Goal: Information Seeking & Learning: Learn about a topic

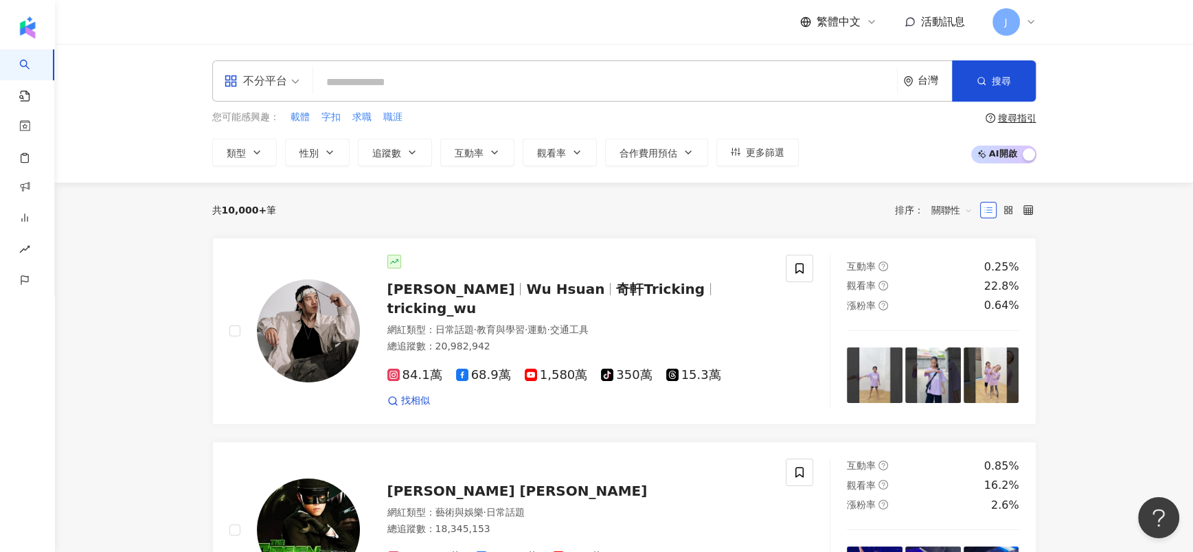
click at [443, 75] on input "search" at bounding box center [605, 82] width 573 height 26
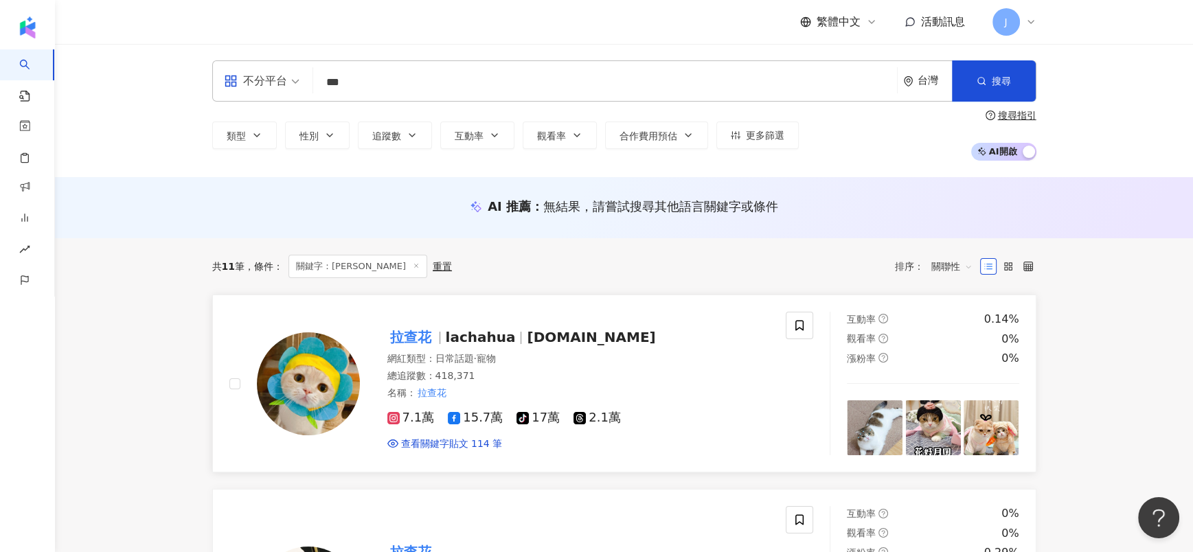
click at [530, 339] on span "[DOMAIN_NAME]" at bounding box center [591, 337] width 128 height 16
click at [232, 78] on div "不分平台 *** 台灣 搜尋 1b86053b-ce0b-49ab-b42d-3c2bea04f04b keyword 拉查花 3,400 追蹤者 拉查花 t…" at bounding box center [624, 80] width 824 height 41
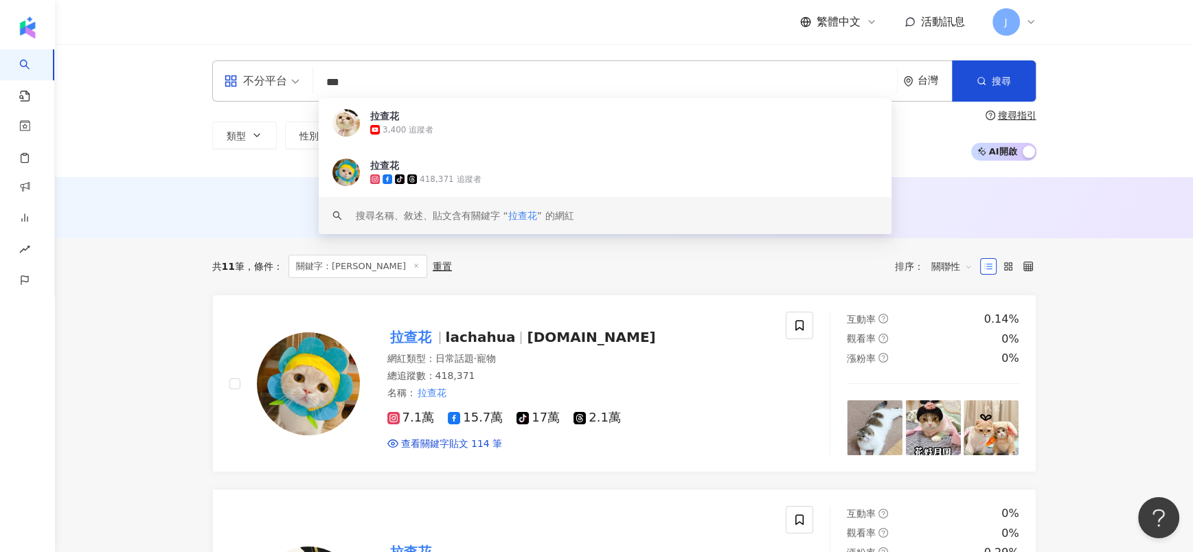
paste input "*"
type input "****"
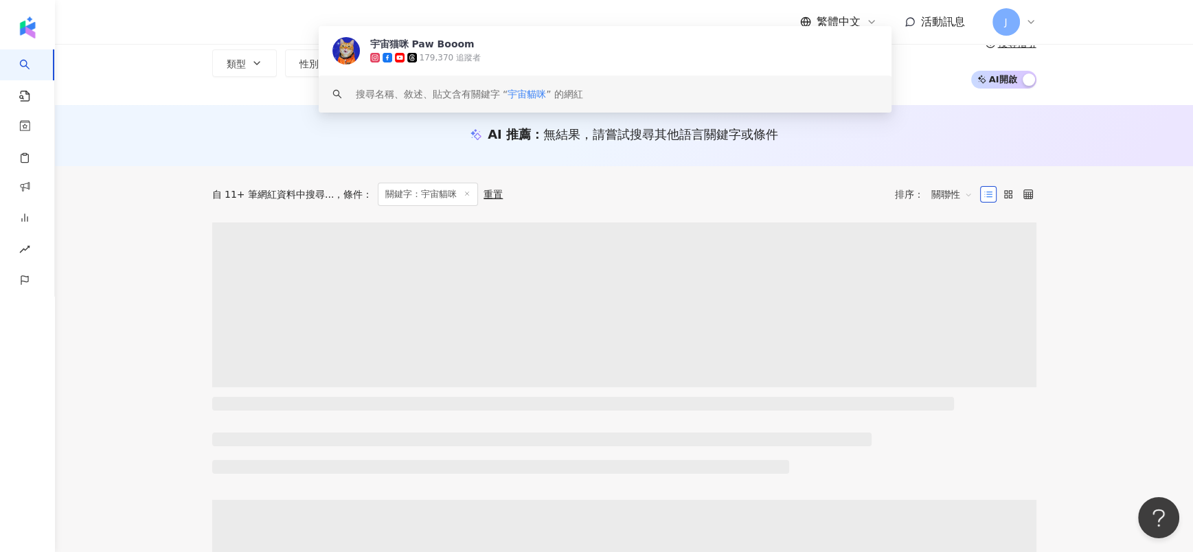
scroll to position [103, 0]
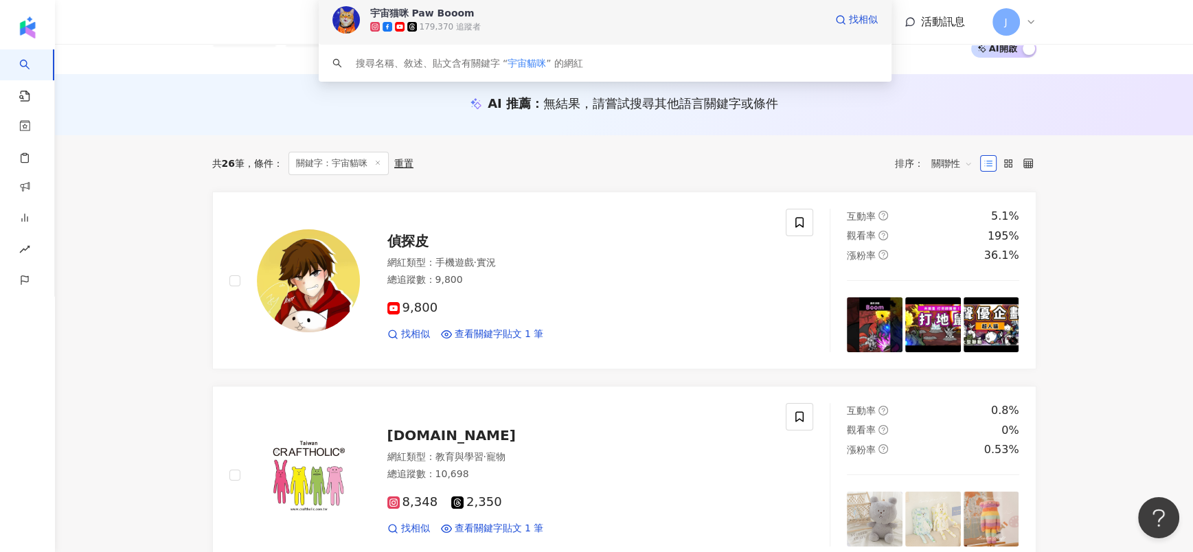
click at [461, 21] on div "179,370 追蹤者" at bounding box center [449, 27] width 61 height 12
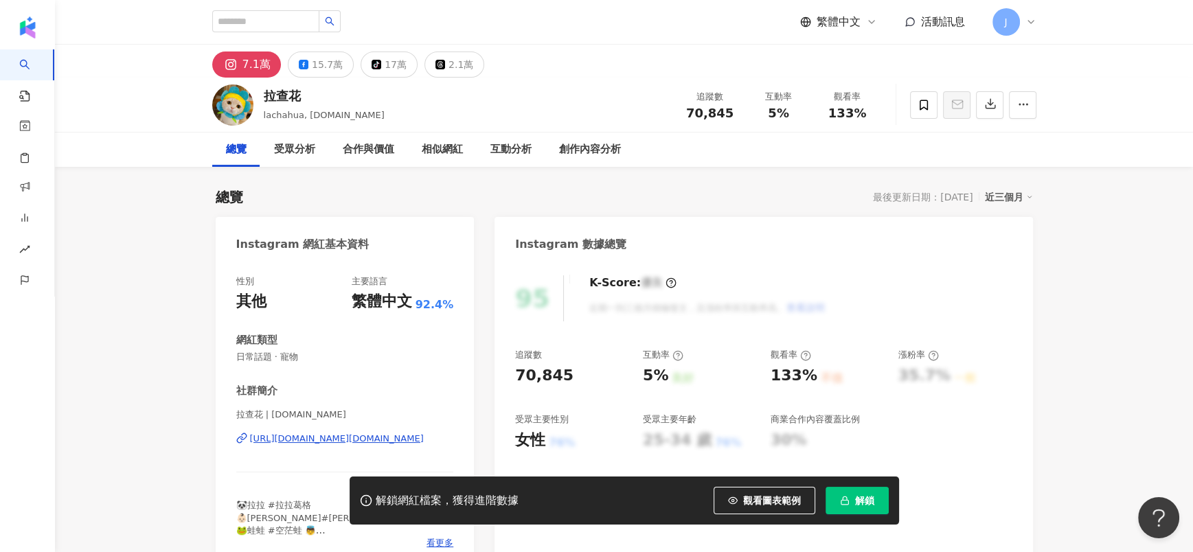
click at [836, 495] on button "解鎖" at bounding box center [856, 500] width 63 height 27
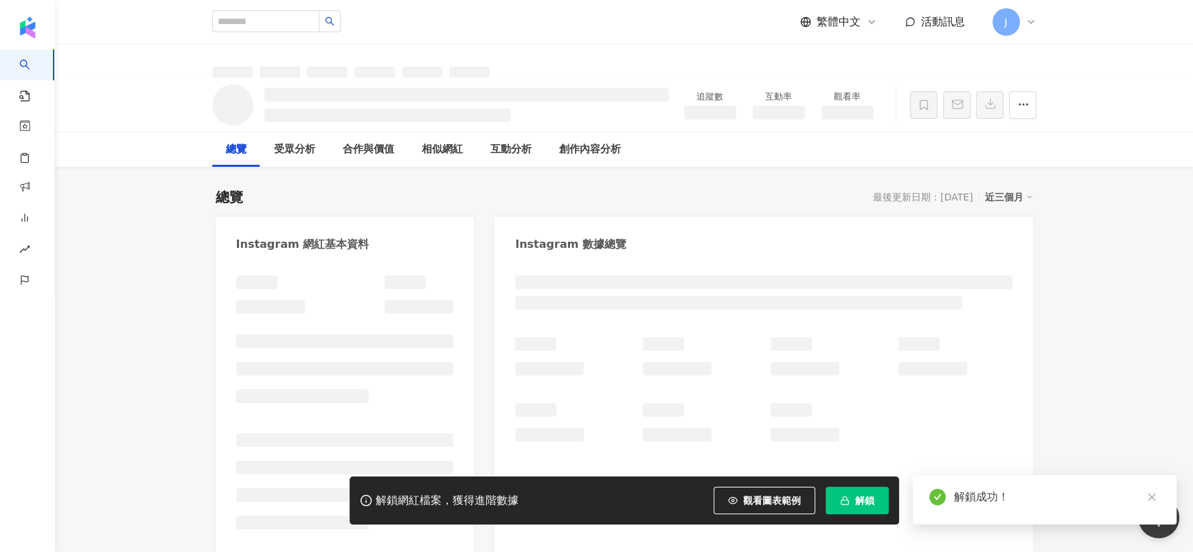
drag, startPoint x: 269, startPoint y: 104, endPoint x: 174, endPoint y: 205, distance: 138.4
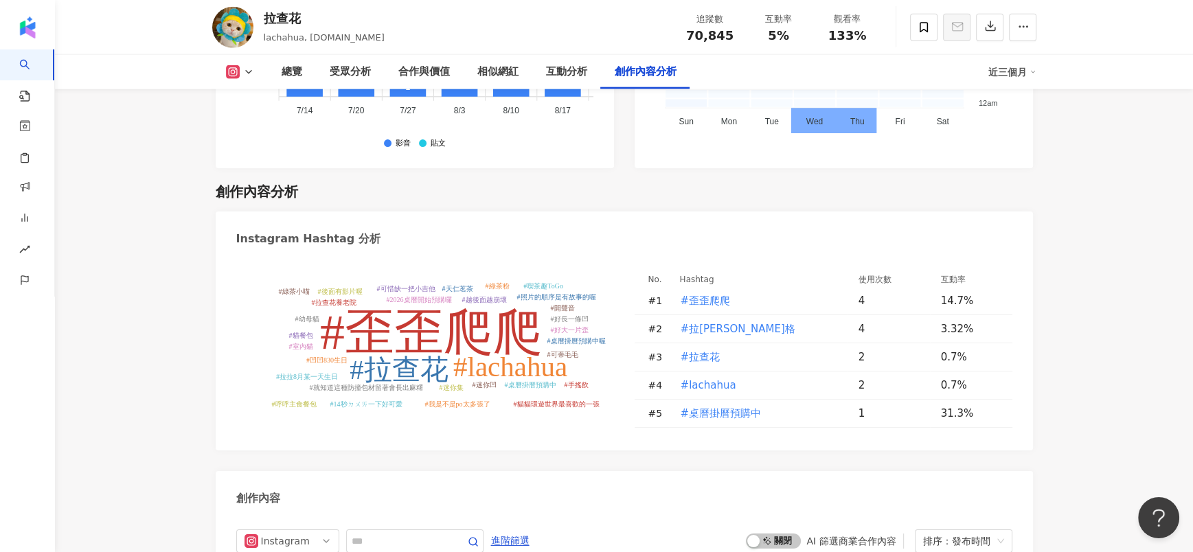
scroll to position [3890, 0]
click at [376, 531] on input "text" at bounding box center [400, 539] width 96 height 16
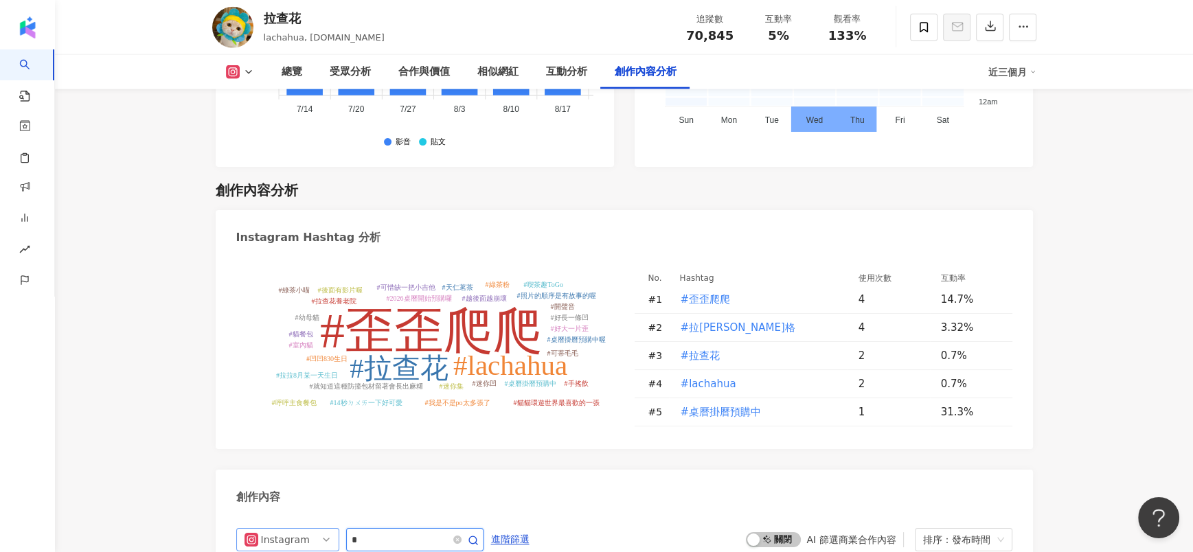
click at [307, 528] on div "Instagram *" at bounding box center [359, 539] width 247 height 23
paste input "***"
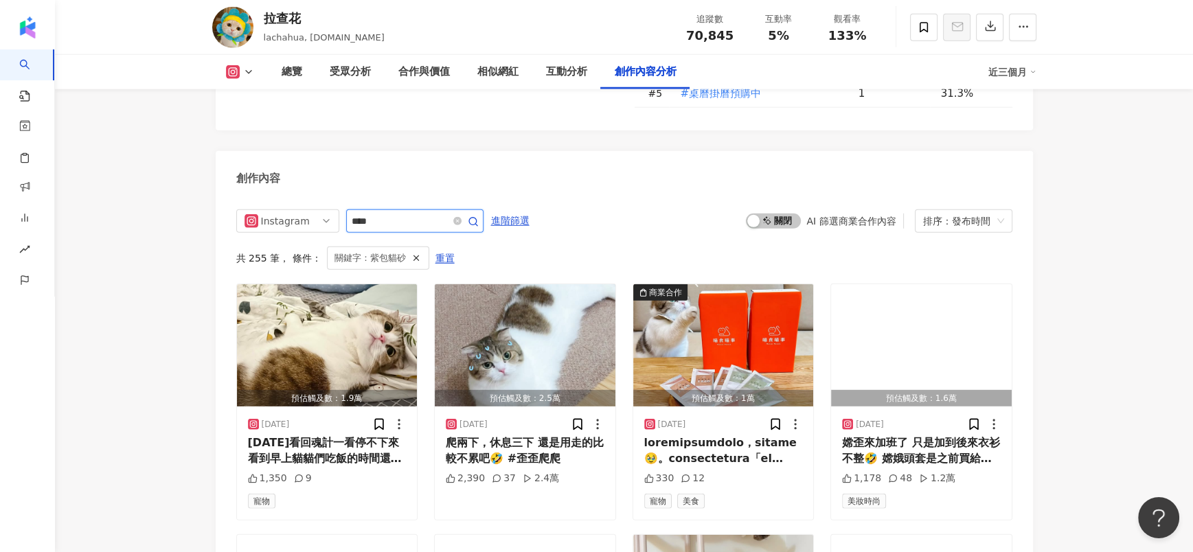
scroll to position [4146, 0]
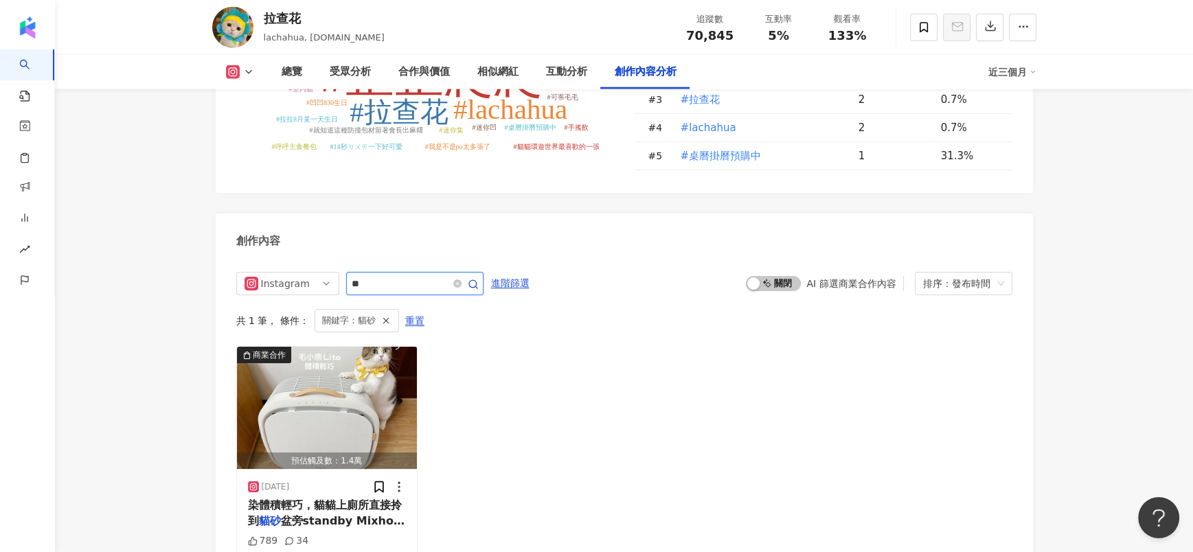
scroll to position [4209, 0]
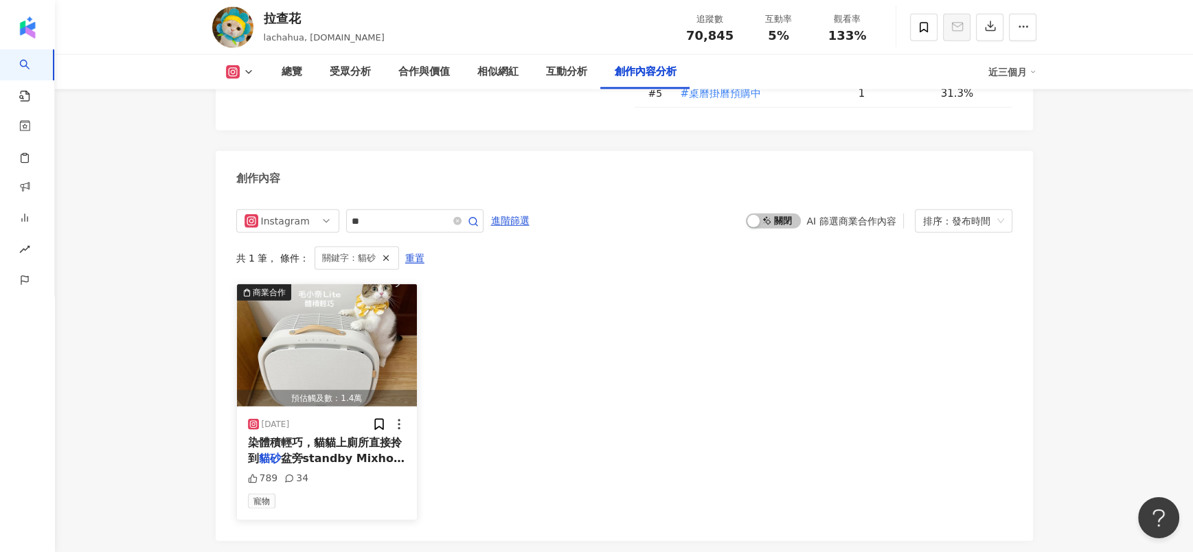
click at [349, 303] on img "button" at bounding box center [327, 345] width 181 height 122
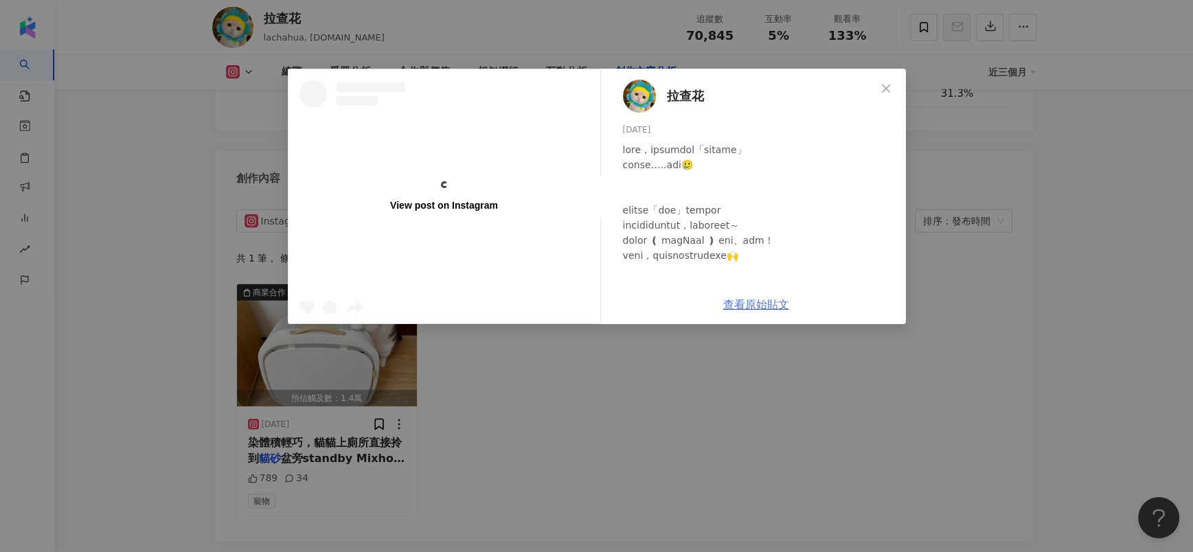
click at [741, 308] on link "查看原始貼文" at bounding box center [756, 304] width 66 height 13
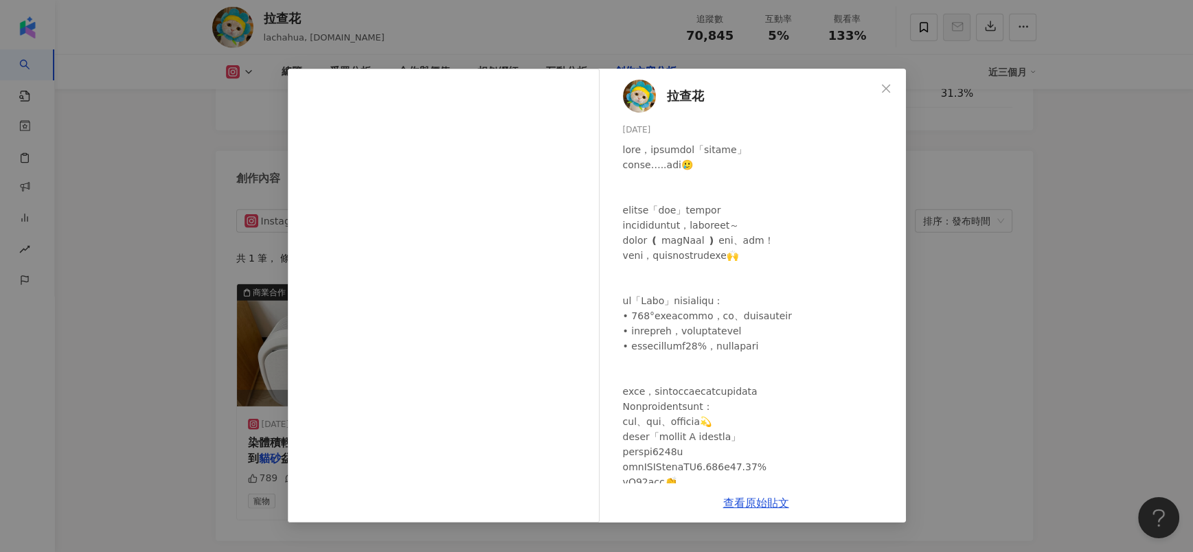
click at [980, 408] on div "拉查花 2025/6/19 789 34 查看原始貼文" at bounding box center [596, 276] width 1193 height 552
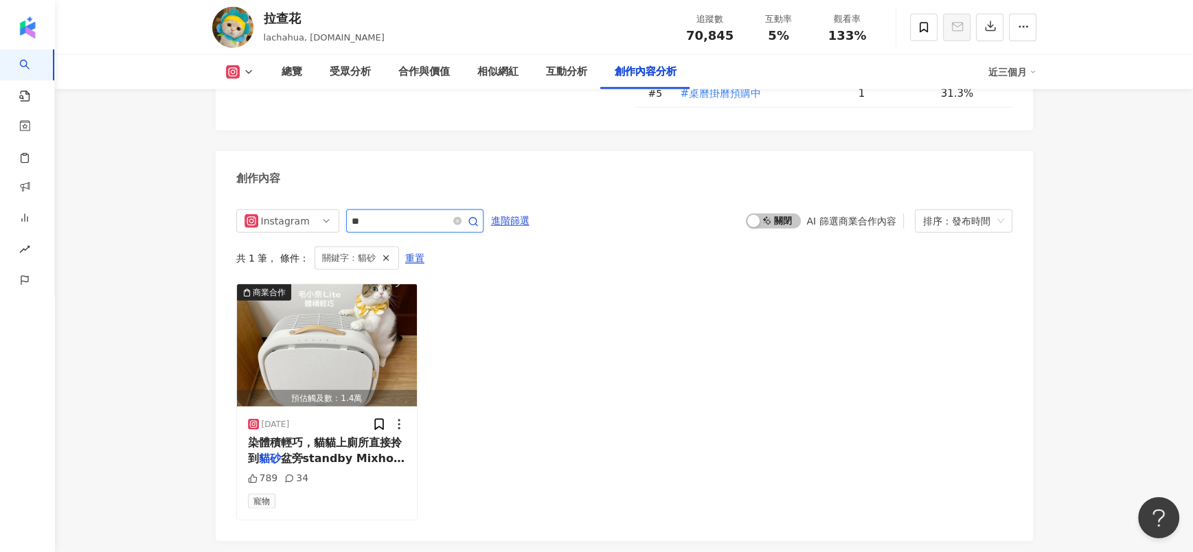
click at [411, 213] on input "**" at bounding box center [400, 221] width 96 height 16
type input "*"
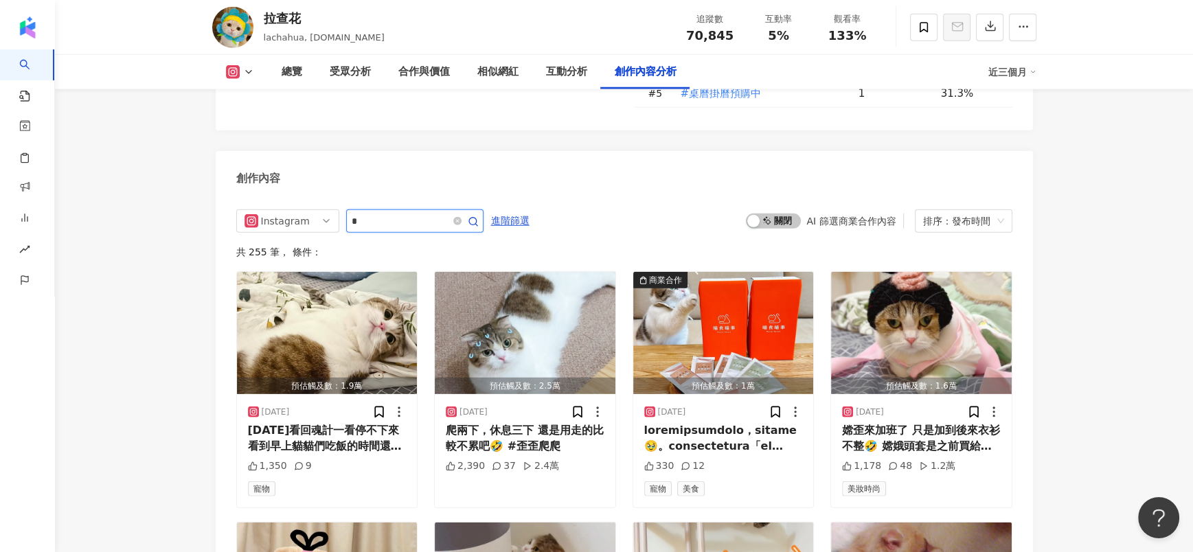
type input "*"
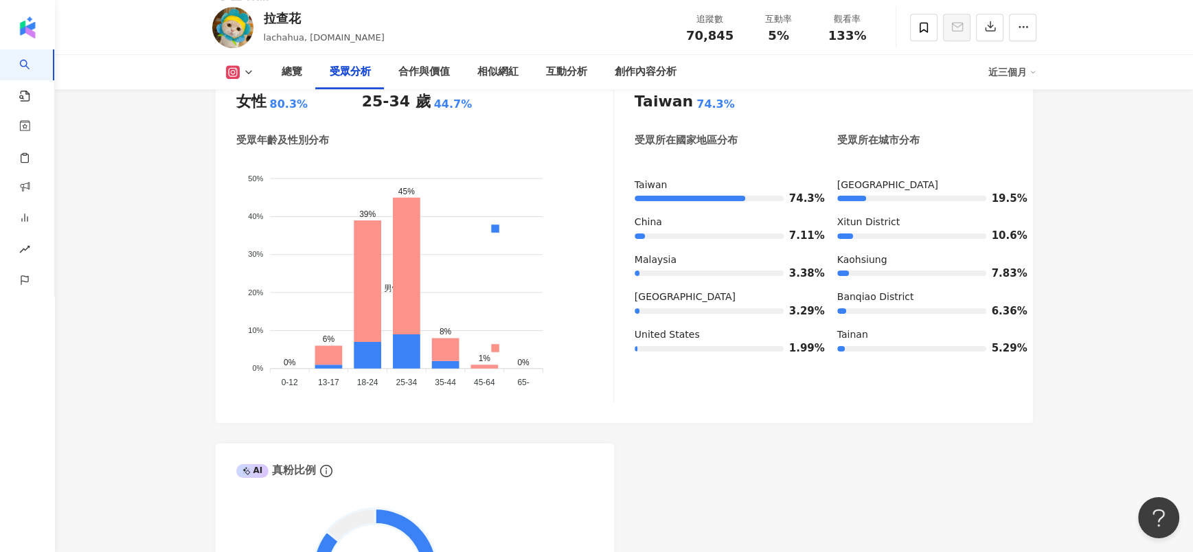
scroll to position [1216, 0]
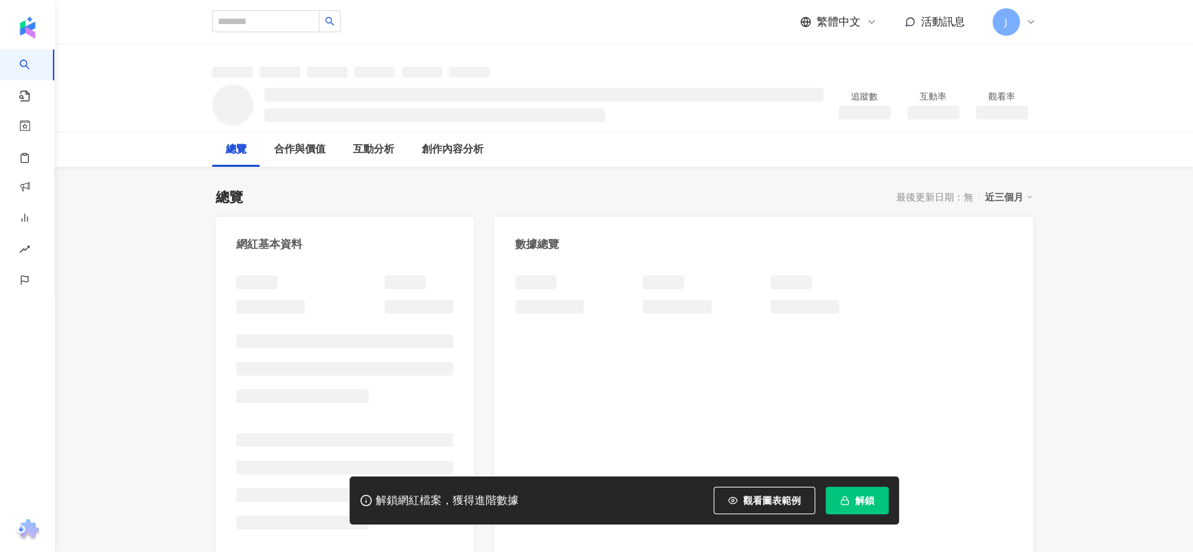
click at [871, 502] on span "解鎖" at bounding box center [864, 500] width 19 height 11
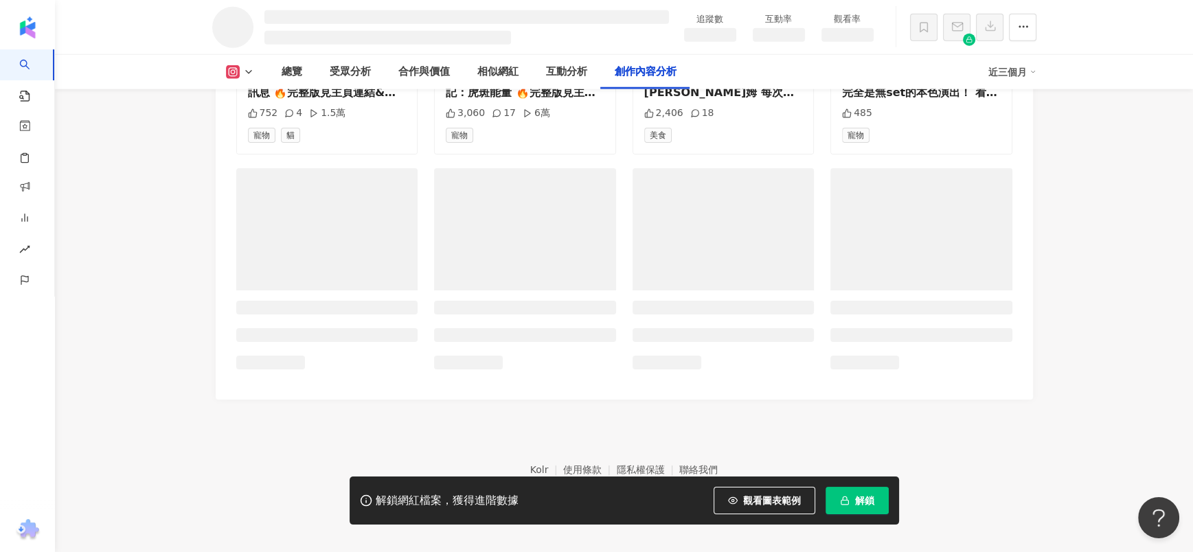
scroll to position [3492, 0]
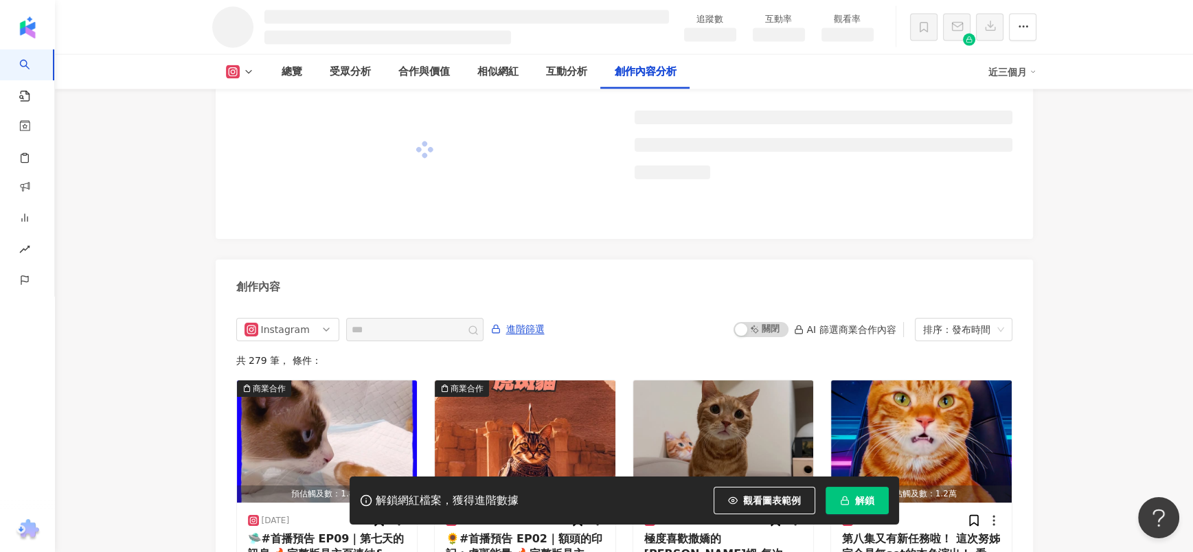
click at [862, 508] on button "解鎖" at bounding box center [856, 500] width 63 height 27
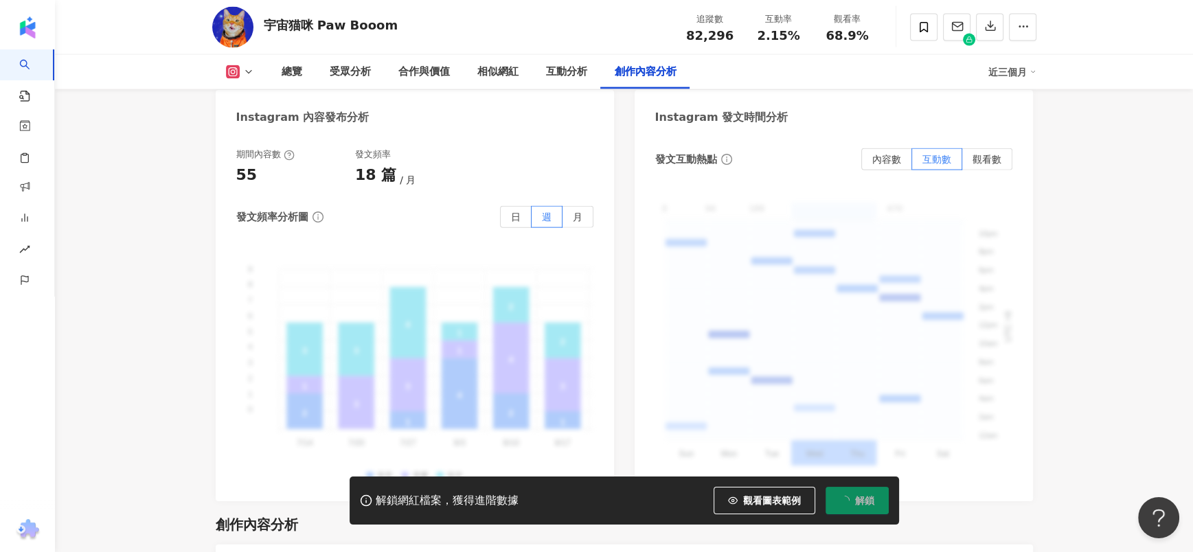
click at [862, 508] on button "解鎖" at bounding box center [856, 500] width 63 height 27
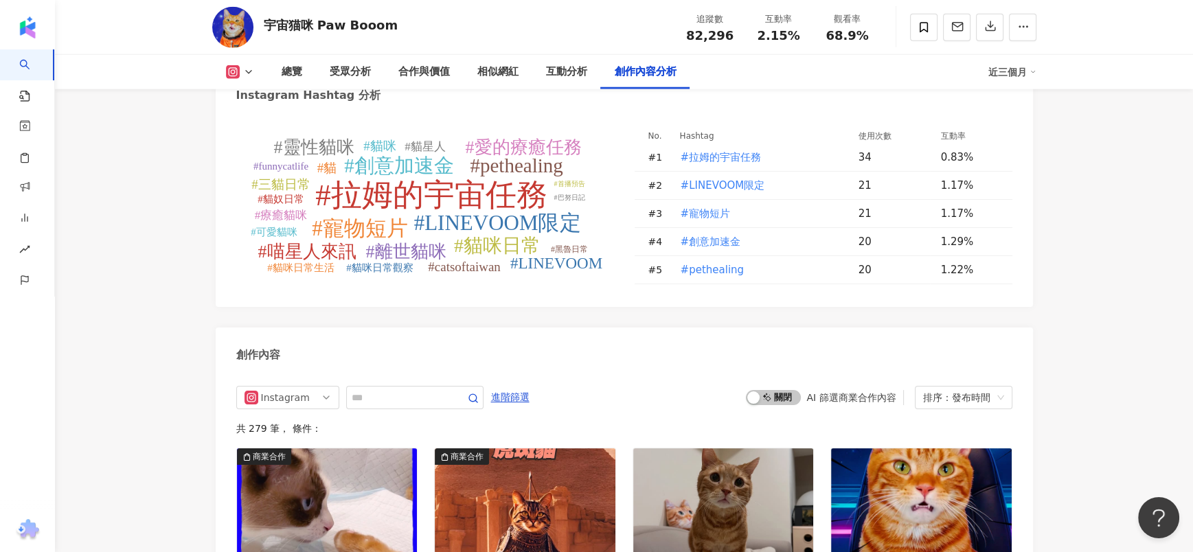
scroll to position [4070, 0]
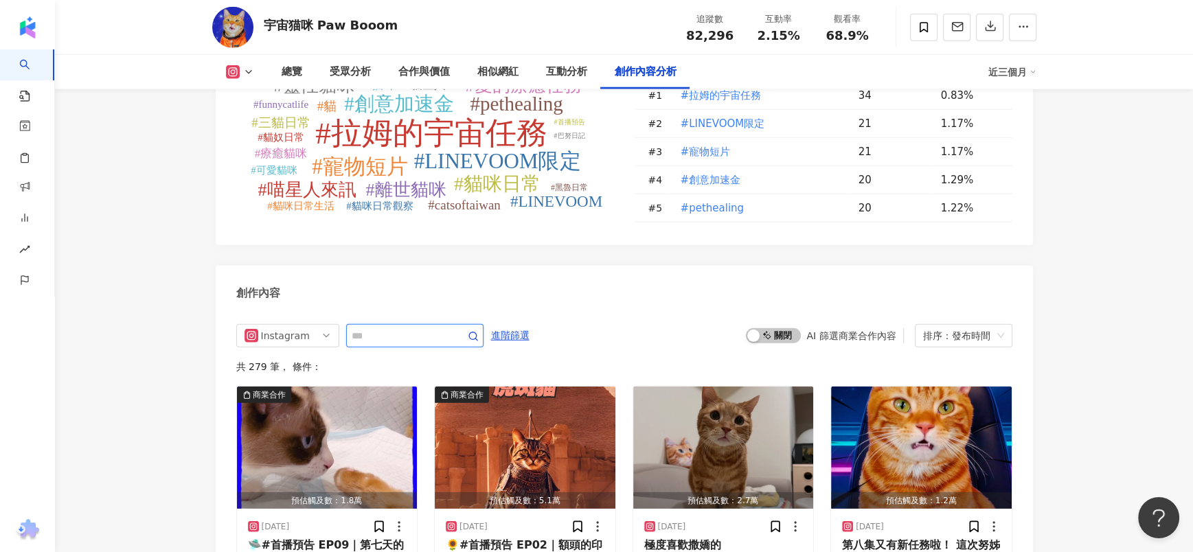
click at [378, 344] on input "text" at bounding box center [400, 335] width 96 height 16
paste input "****"
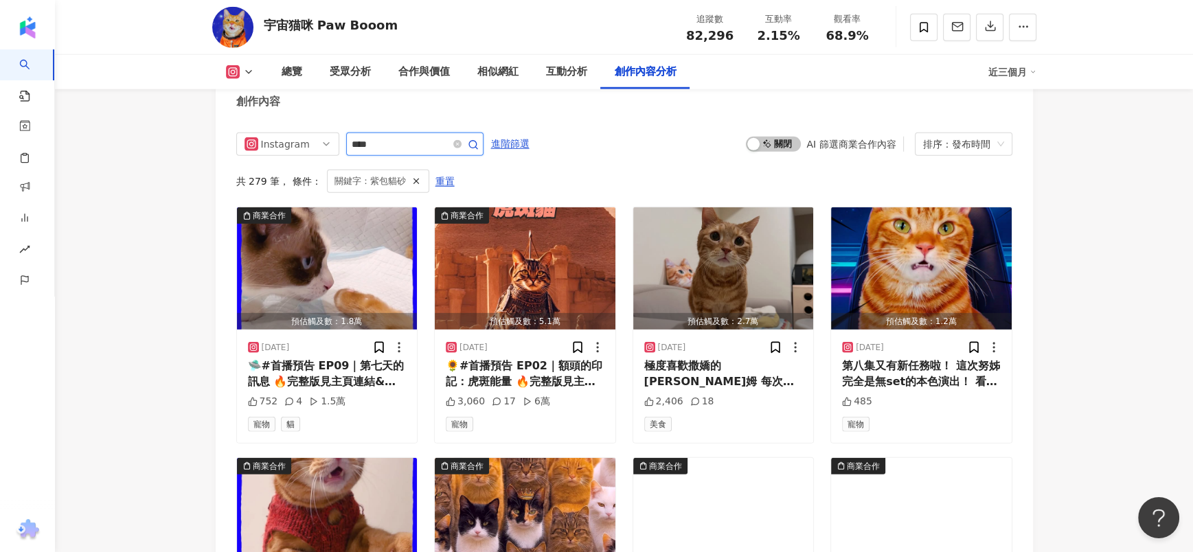
scroll to position [4199, 0]
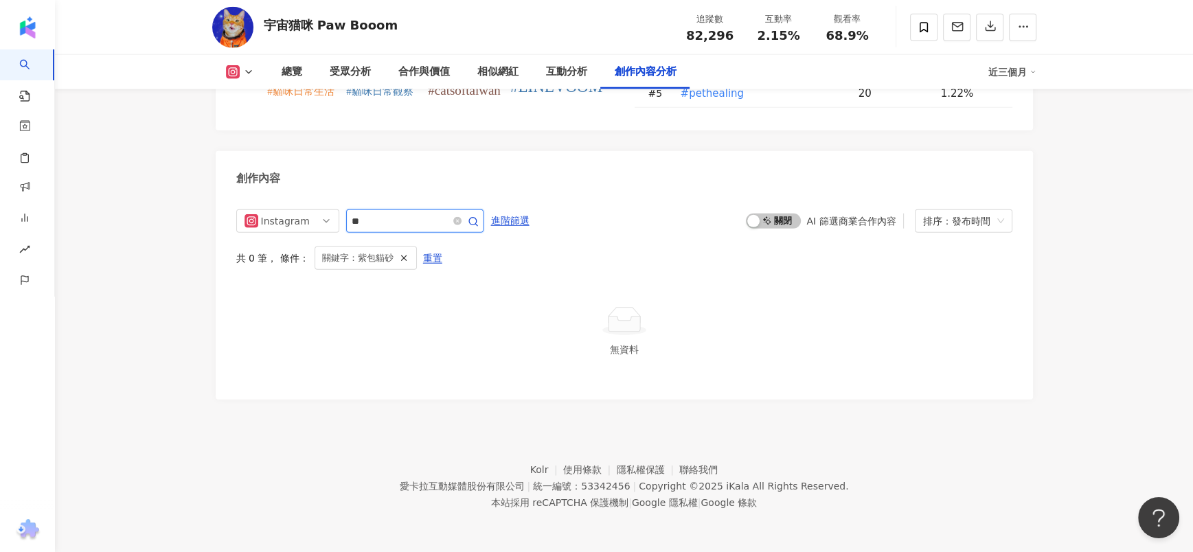
type input "**"
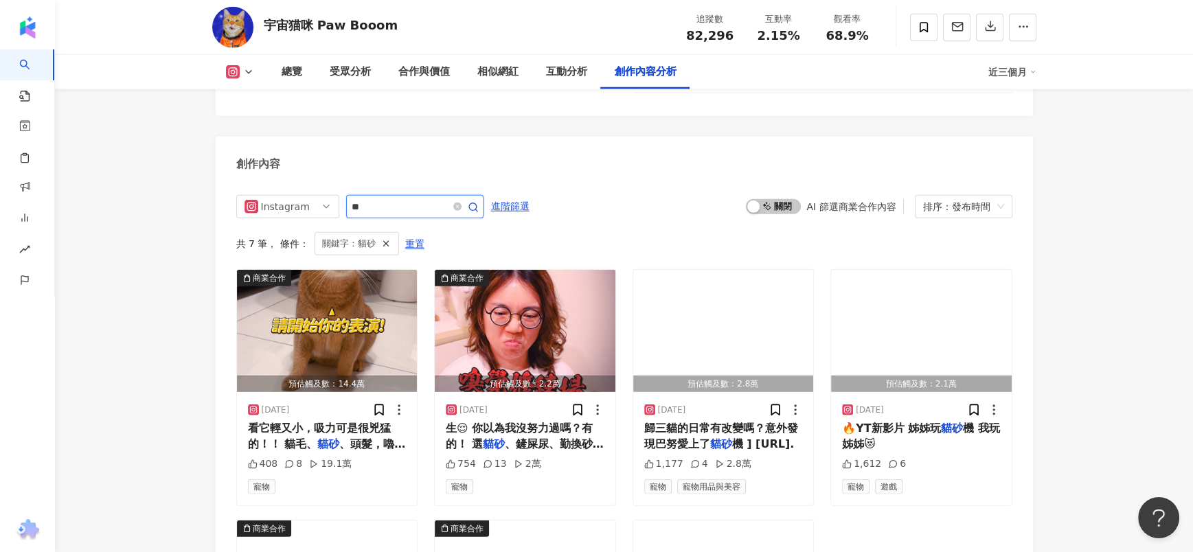
scroll to position [4261, 0]
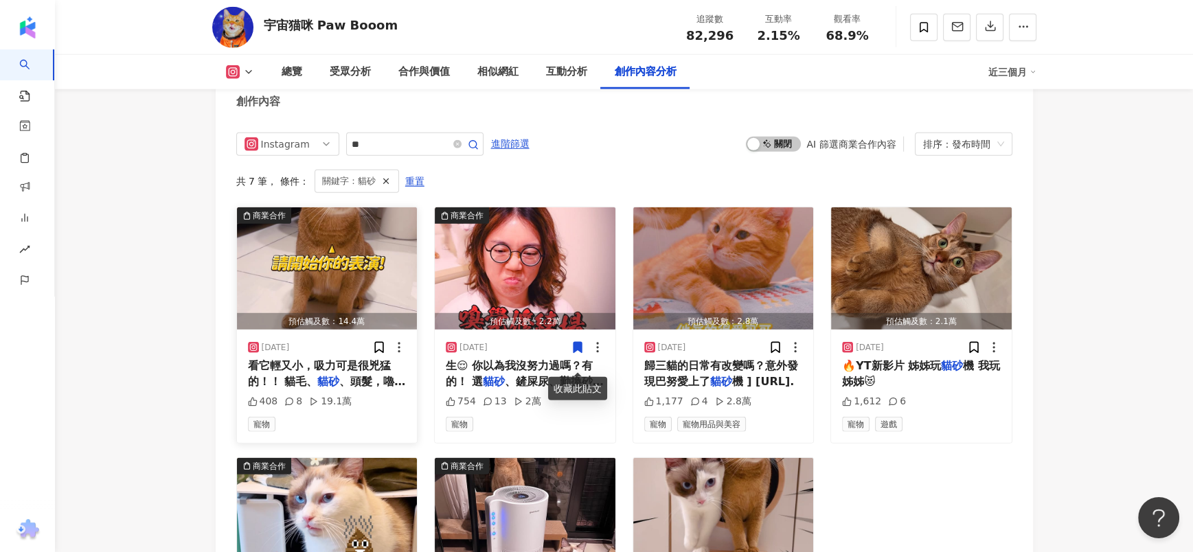
click at [292, 309] on img "button" at bounding box center [327, 268] width 181 height 122
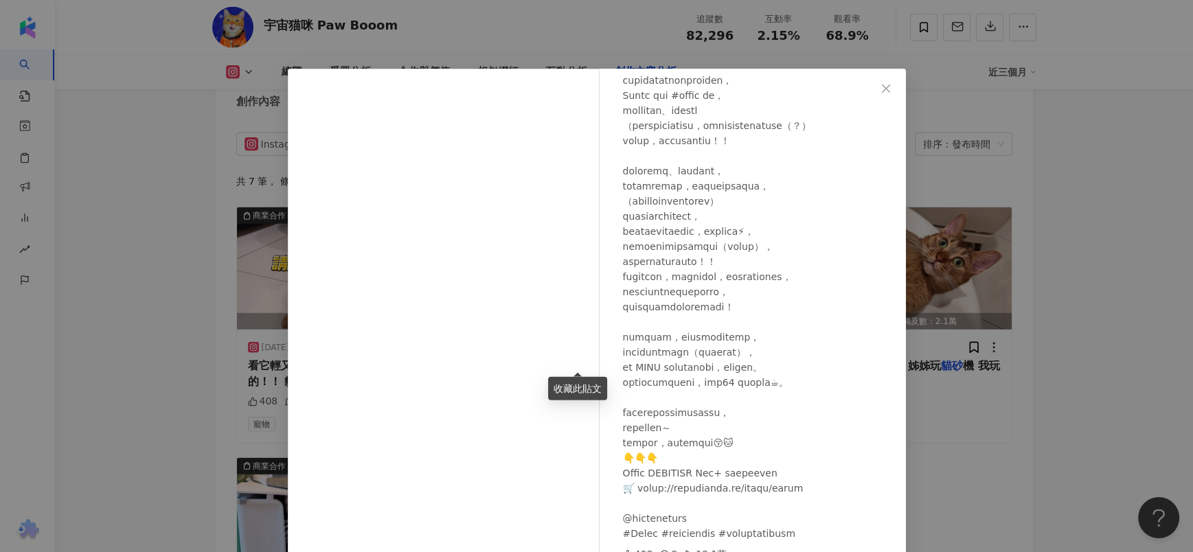
scroll to position [65, 0]
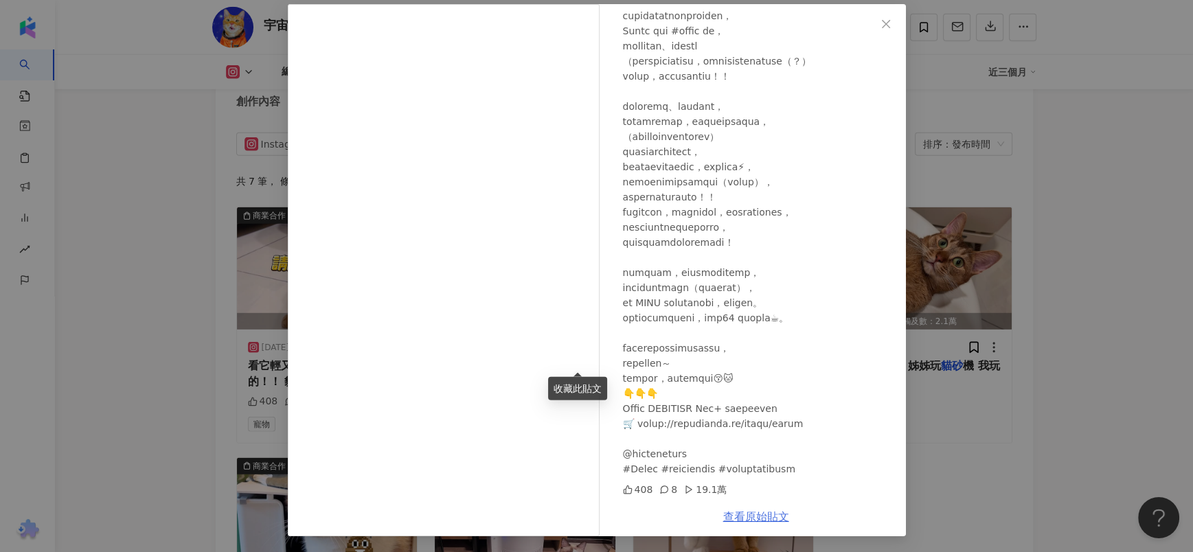
click at [759, 516] on link "查看原始貼文" at bounding box center [756, 516] width 66 height 13
drag, startPoint x: 1078, startPoint y: 292, endPoint x: 967, endPoint y: 8, distance: 304.3
click at [1079, 292] on div "宇宙猫咪 Paw Booom [DATE] 408 8 19.1萬 查看原始貼文" at bounding box center [596, 276] width 1193 height 552
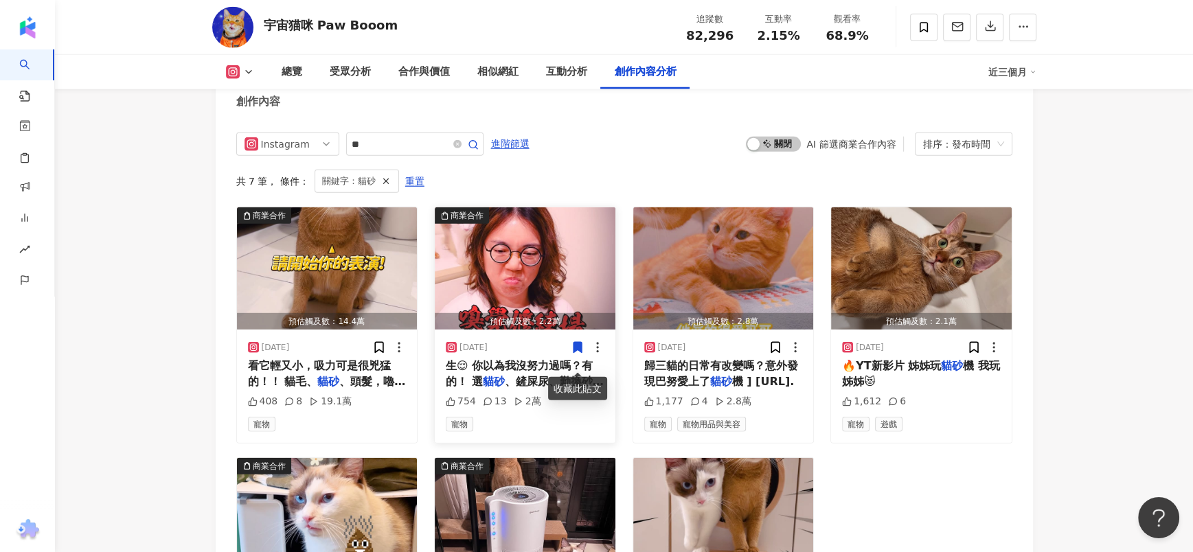
click at [547, 321] on img "button" at bounding box center [525, 268] width 181 height 122
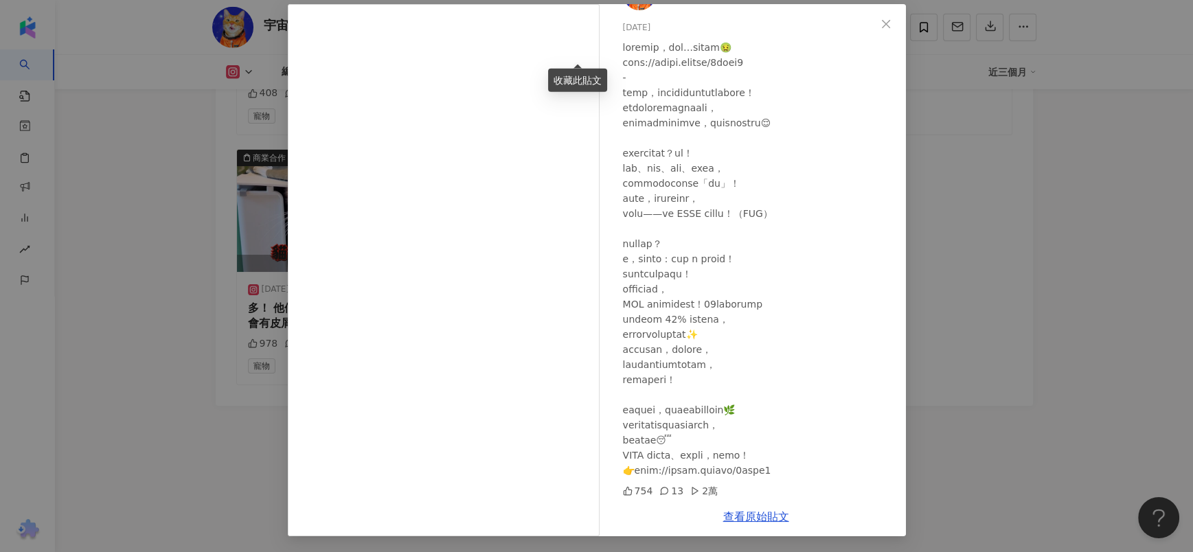
scroll to position [4590, 0]
click at [1093, 362] on div "宇宙猫咪 Paw Booom [DATE] 754 13 2萬 查看原始貼文" at bounding box center [596, 276] width 1193 height 552
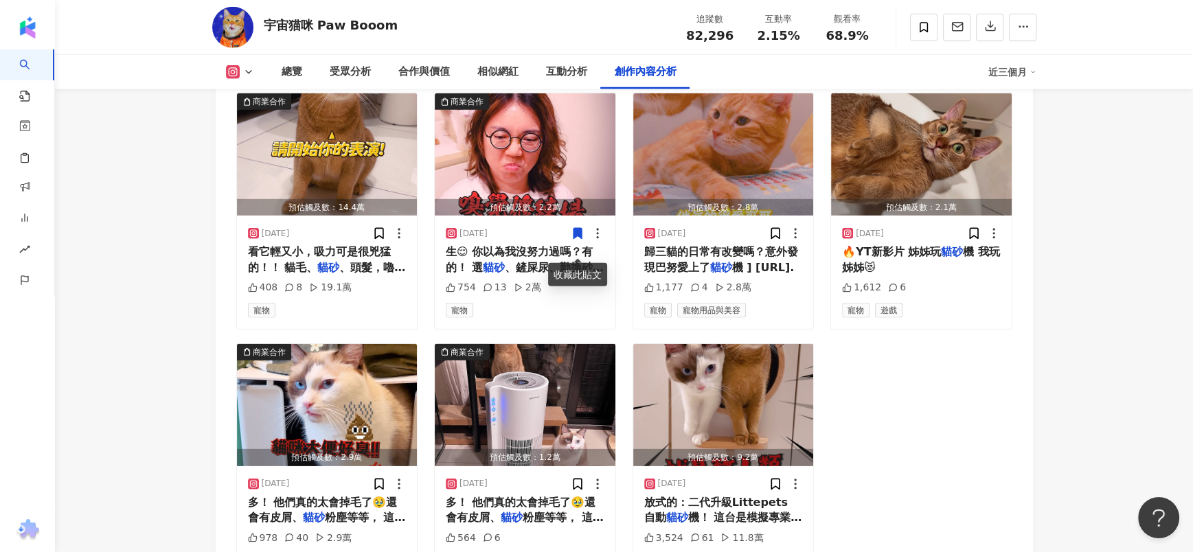
scroll to position [4281, 0]
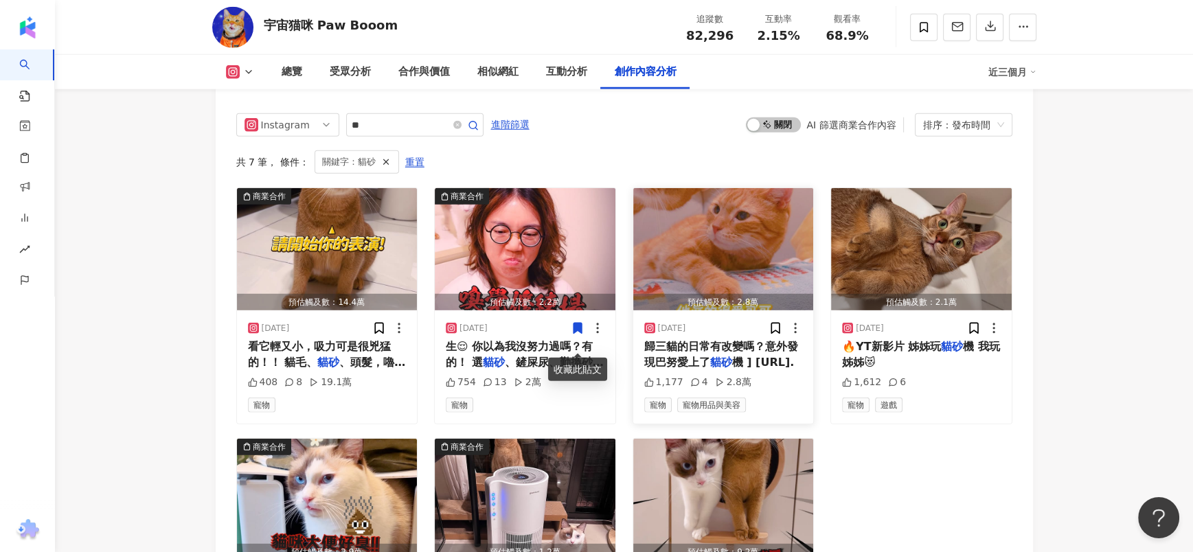
click at [667, 260] on img "button" at bounding box center [723, 249] width 181 height 122
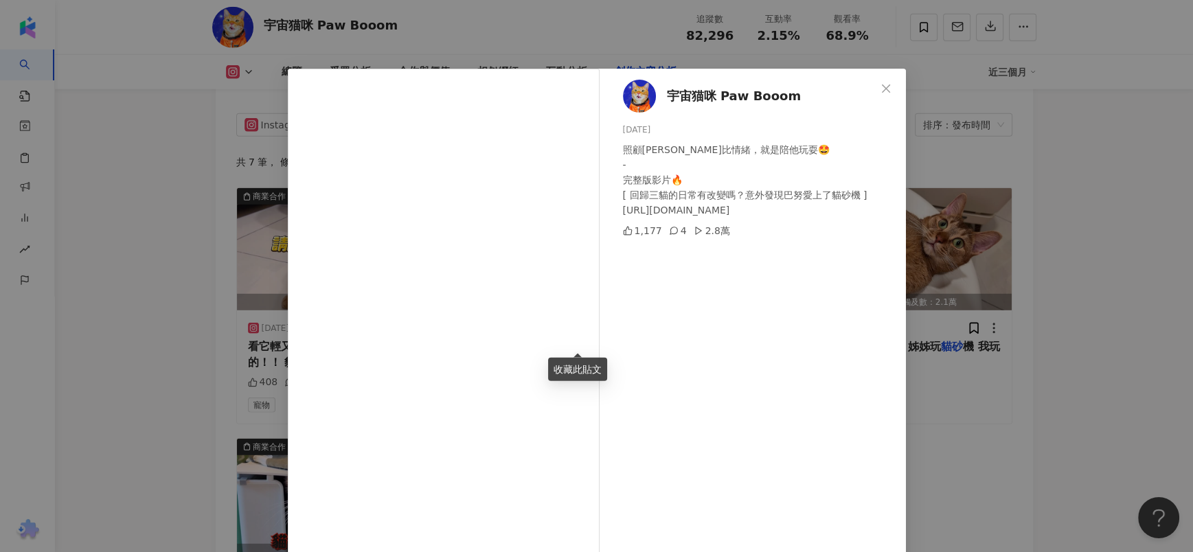
scroll to position [65, 0]
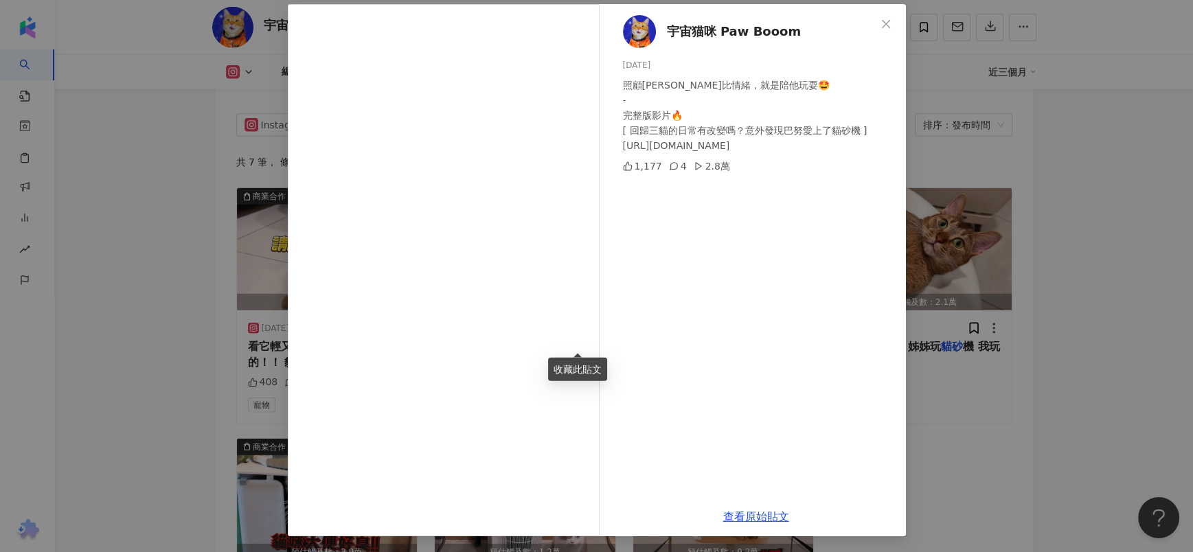
click at [945, 281] on div "宇宙猫咪 Paw Booom [DATE] 照顧[PERSON_NAME]比情緒，就是陪他玩耍🤩 - 完整版影片🔥 [ 回歸三貓的日常有改變嗎？意外發現巴努愛…" at bounding box center [596, 276] width 1193 height 552
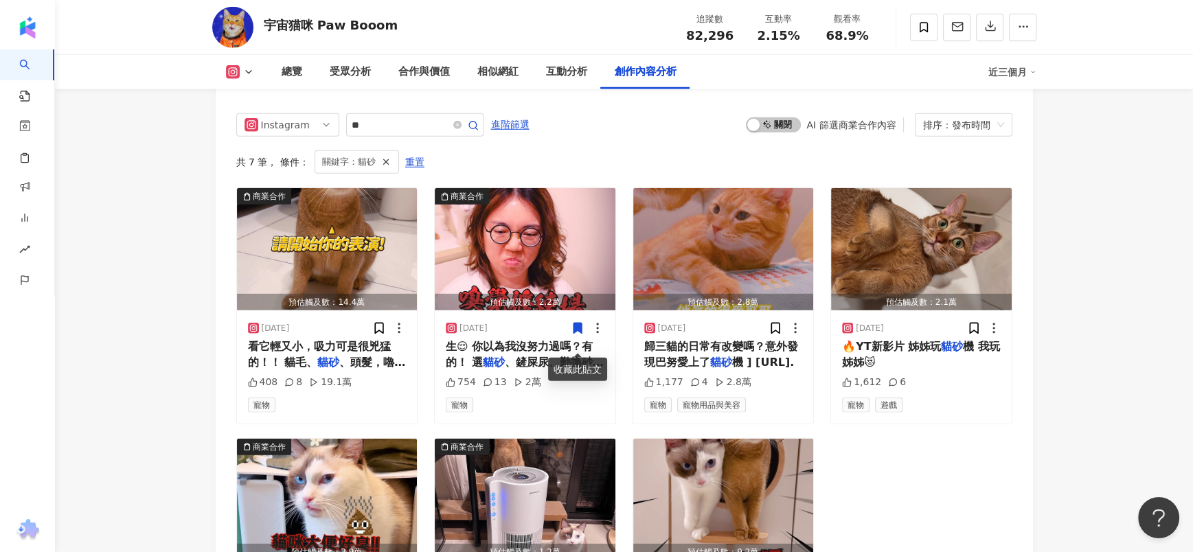
click at [945, 281] on img "button" at bounding box center [921, 249] width 181 height 122
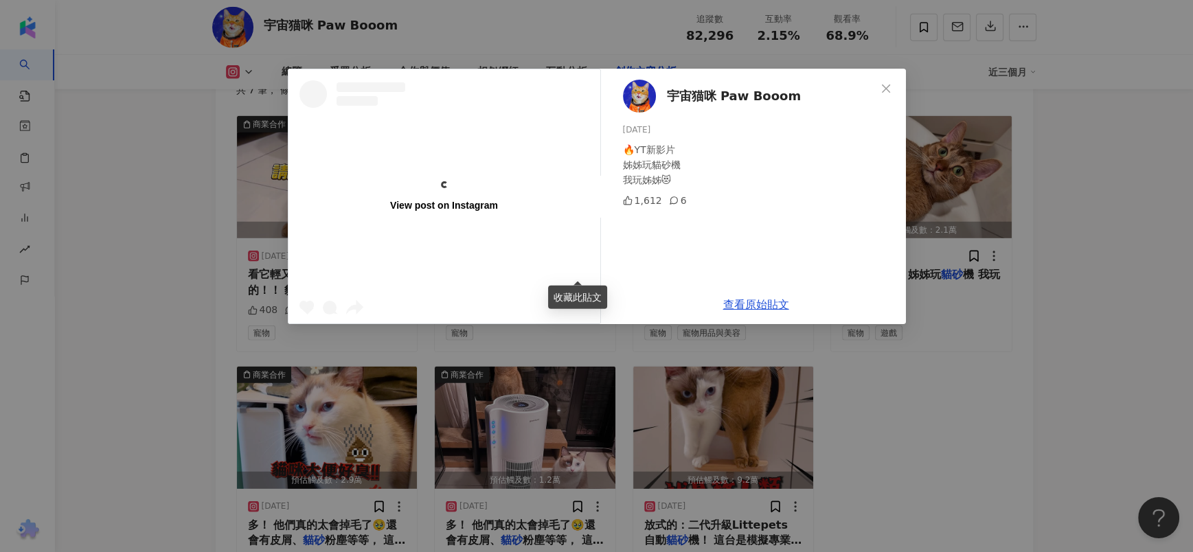
scroll to position [4384, 0]
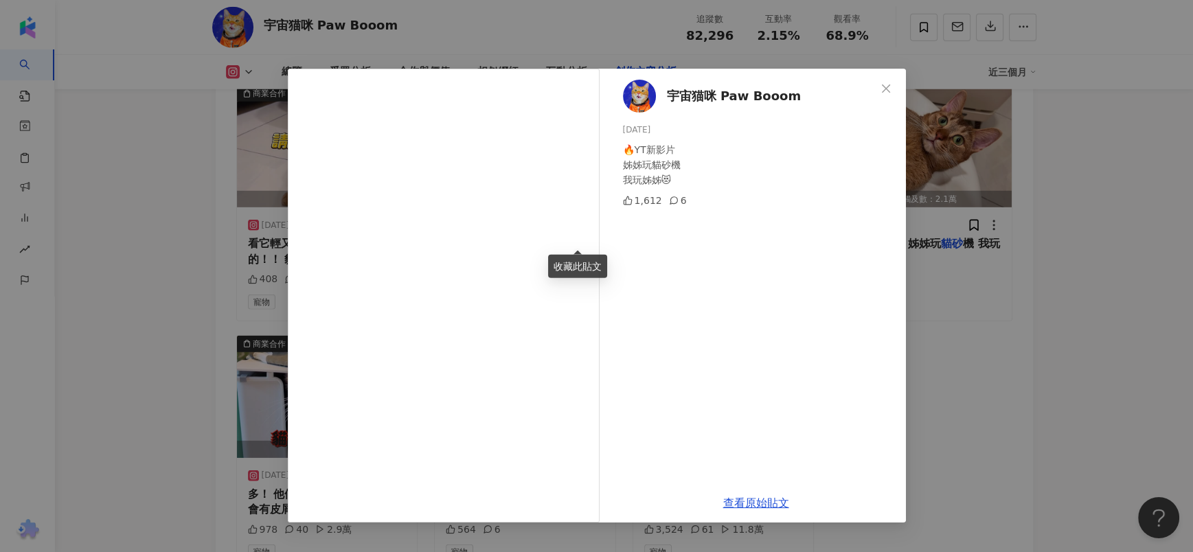
click at [1004, 307] on div "宇宙猫咪 Paw Booom [DATE] 🔥YT新影片 姊姊玩貓砂機 我玩姊姊😻 1,612 6 查看原始貼文" at bounding box center [596, 276] width 1193 height 552
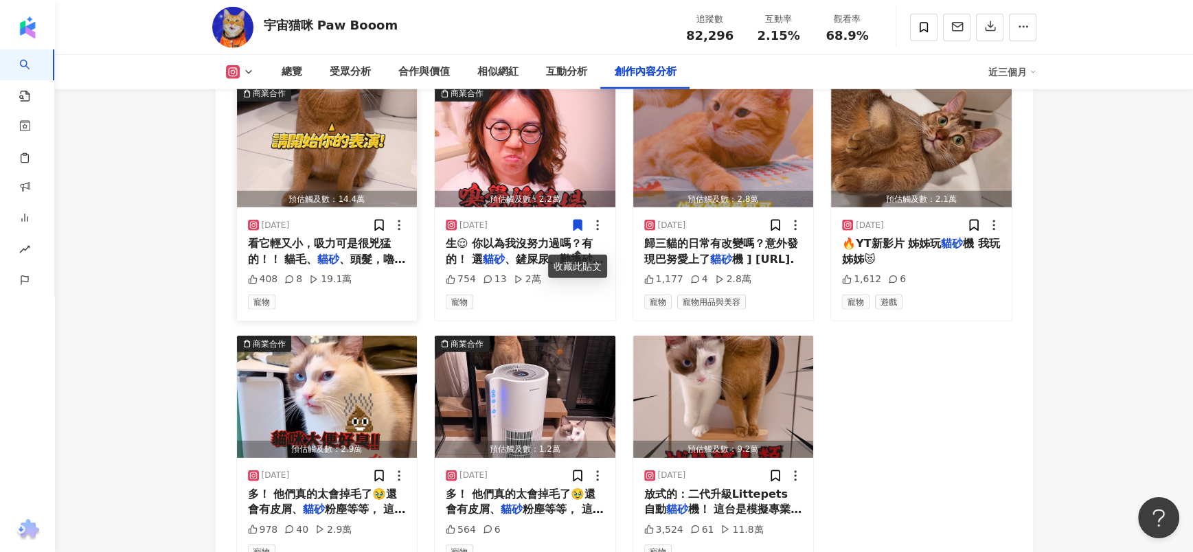
click at [336, 141] on img "button" at bounding box center [327, 146] width 181 height 122
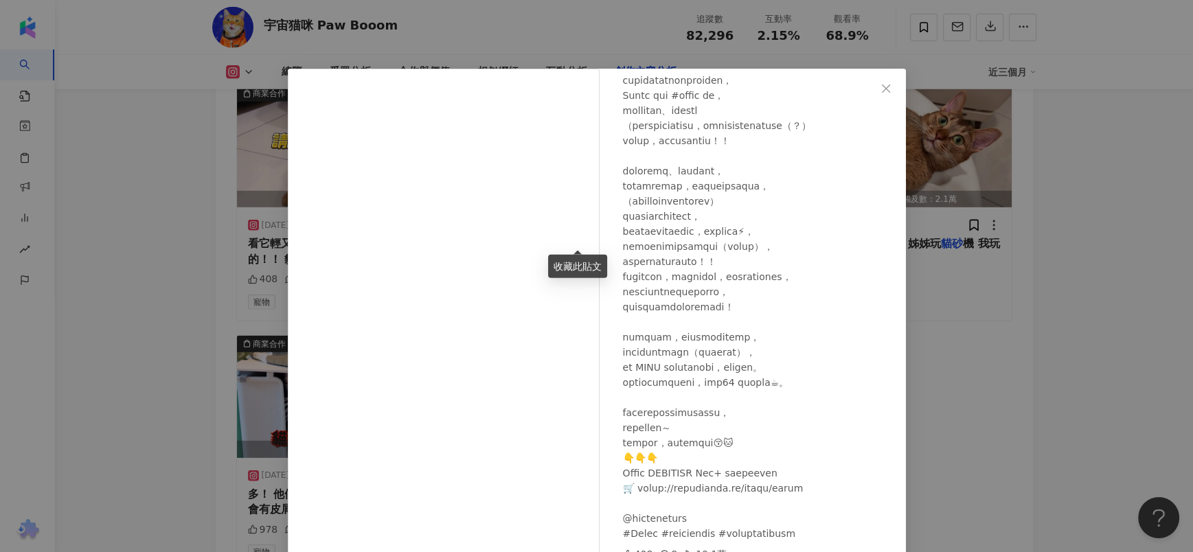
scroll to position [355, 0]
drag, startPoint x: 638, startPoint y: 474, endPoint x: 611, endPoint y: 475, distance: 26.8
click at [611, 475] on div "宇宙猫咪 Paw Booom [DATE] 408 8 19.1萬" at bounding box center [755, 315] width 299 height 493
copy div "VOPOW"
click at [1002, 408] on div "宇宙猫咪 Paw Booom [DATE] 408 8 19.1萬 查看原始貼文" at bounding box center [596, 276] width 1193 height 552
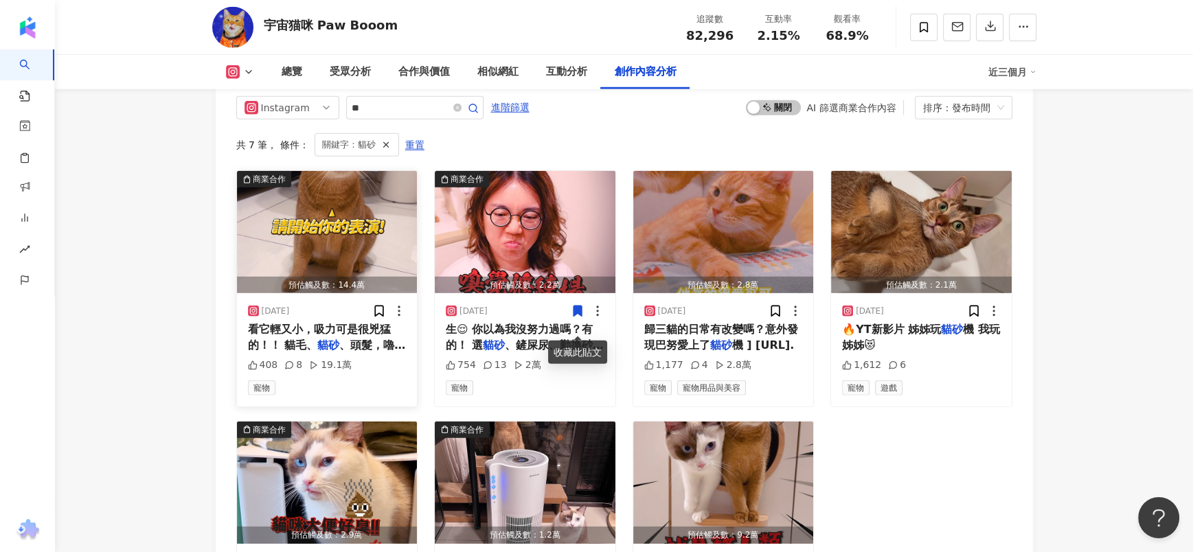
scroll to position [4178, 0]
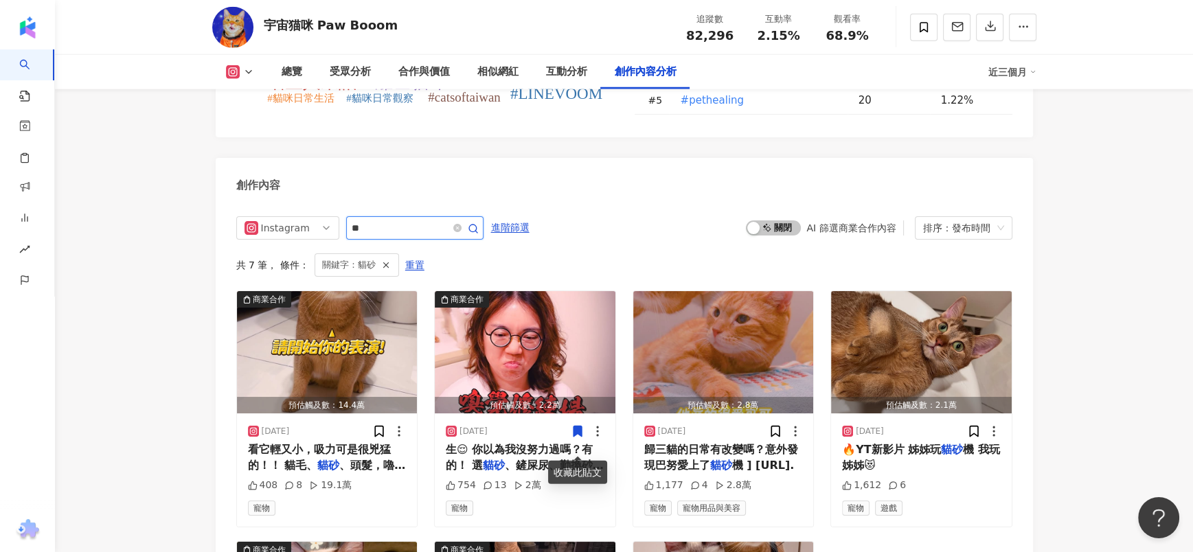
click at [377, 236] on input "**" at bounding box center [400, 228] width 96 height 16
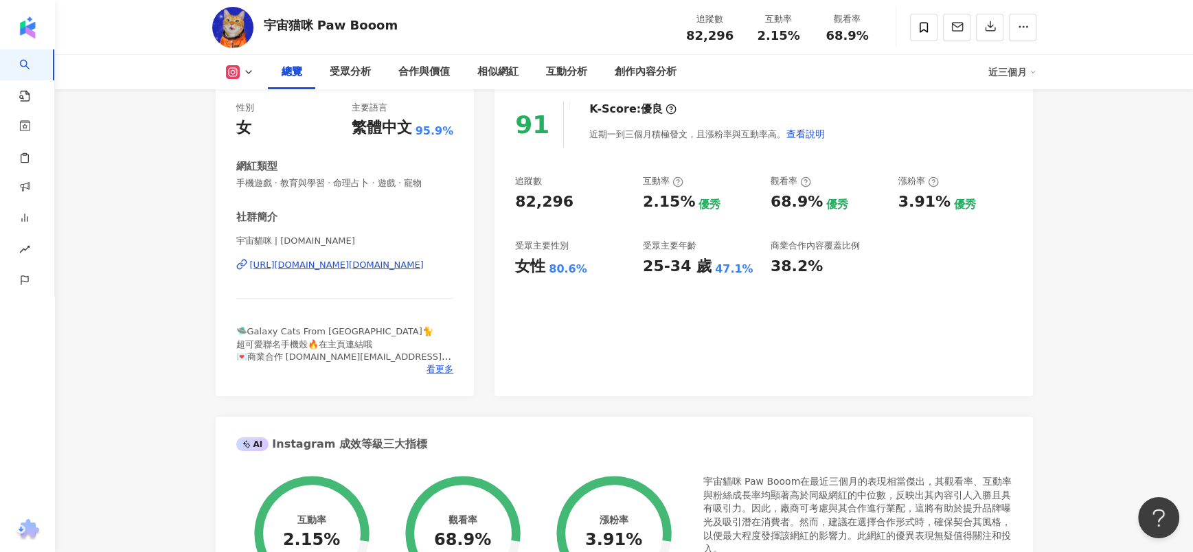
scroll to position [161, 0]
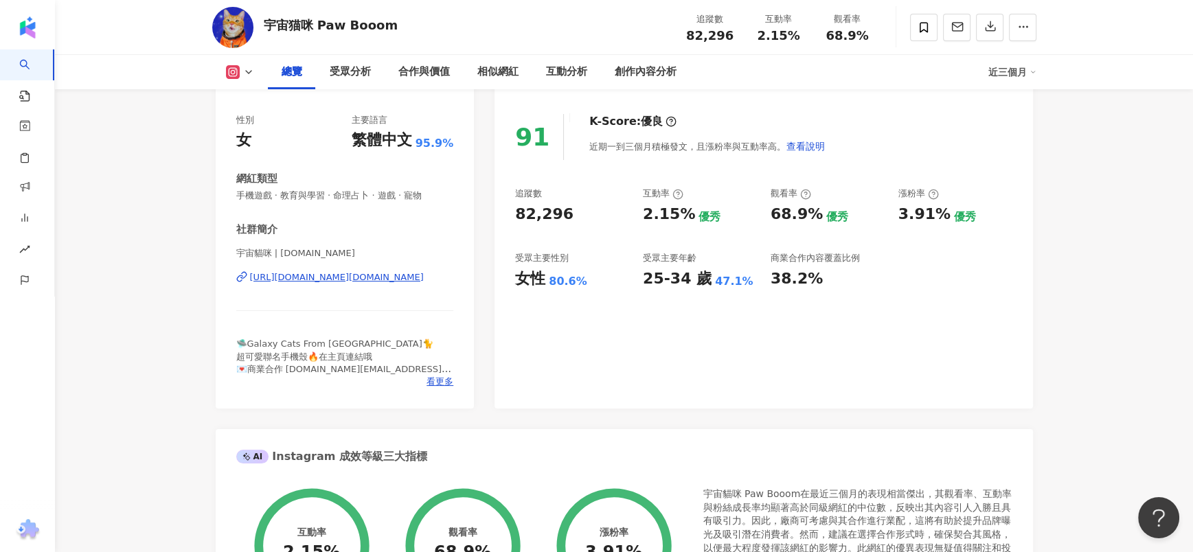
click at [314, 280] on div "[URL][DOMAIN_NAME][DOMAIN_NAME]" at bounding box center [337, 277] width 174 height 12
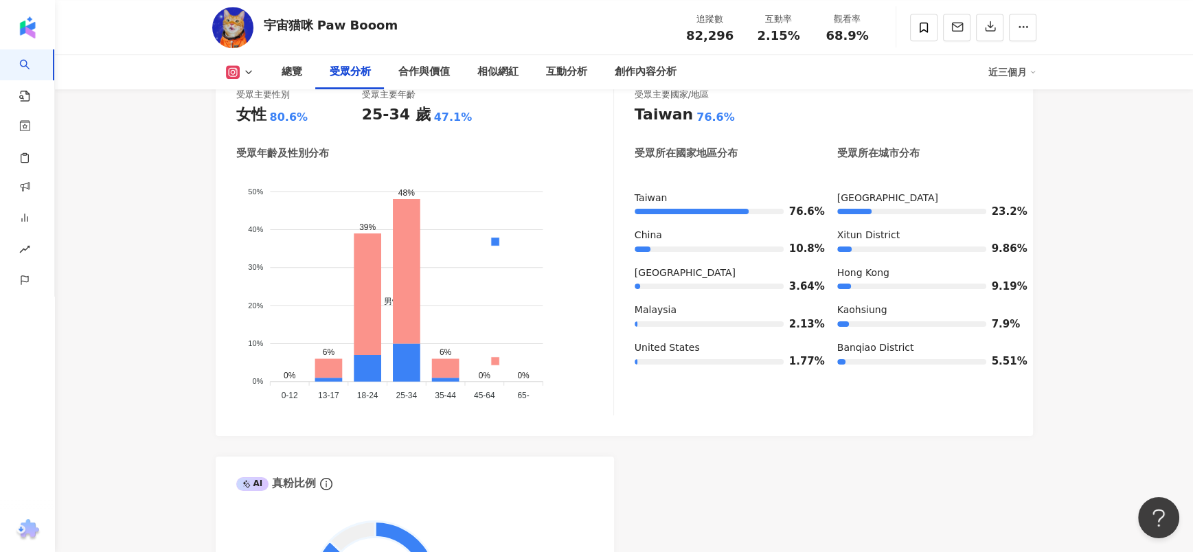
scroll to position [1569, 0]
